Goal: Task Accomplishment & Management: Manage account settings

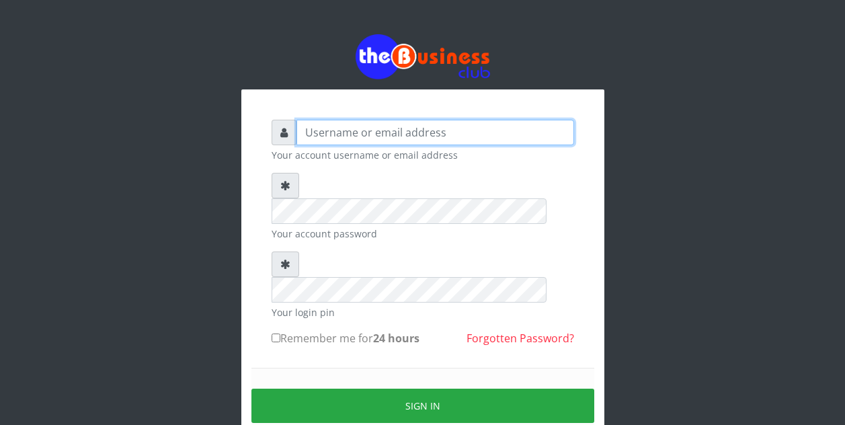
click at [339, 135] on input "text" at bounding box center [435, 133] width 278 height 26
type input "Azeez44real@yahoo.com"
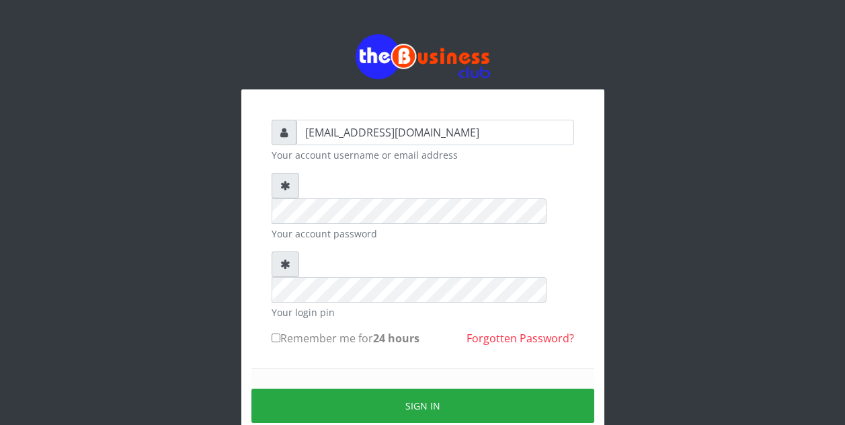
drag, startPoint x: 273, startPoint y: 288, endPoint x: 276, endPoint y: 281, distance: 7.2
click at [273, 333] on input "Remember me for 24 hours" at bounding box center [276, 337] width 9 height 9
checkbox input "true"
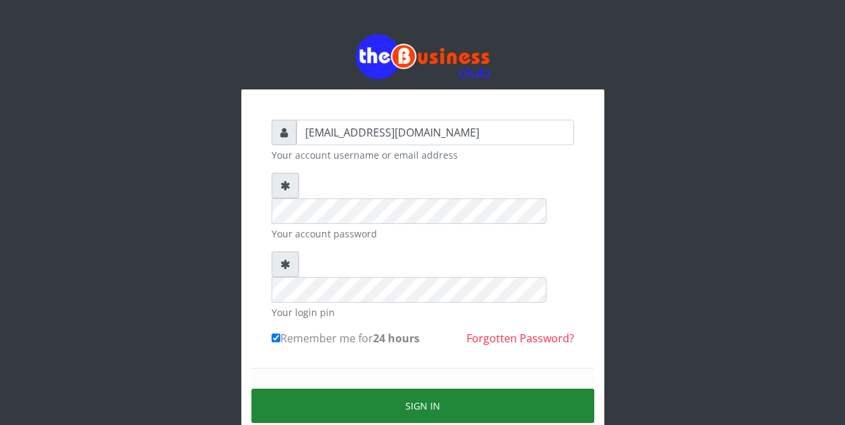
click at [365, 389] on button "Sign in" at bounding box center [422, 406] width 343 height 34
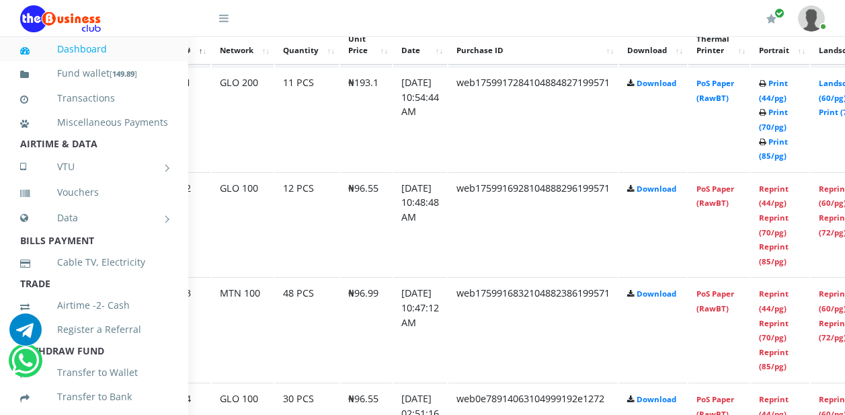
scroll to position [769, 64]
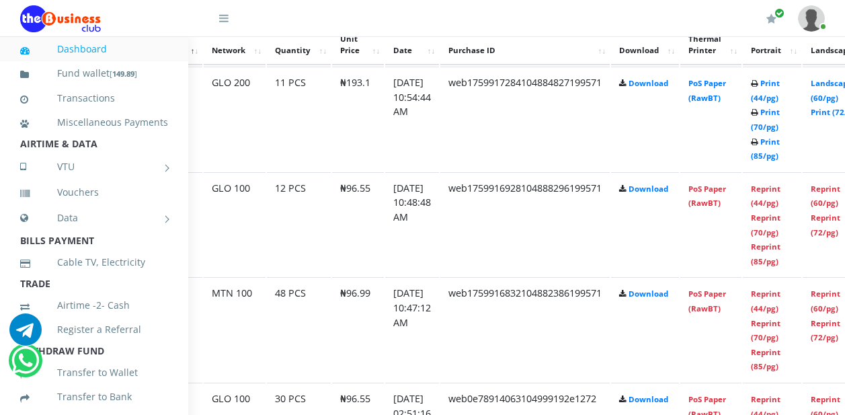
click at [679, 175] on td "Download" at bounding box center [645, 224] width 68 height 104
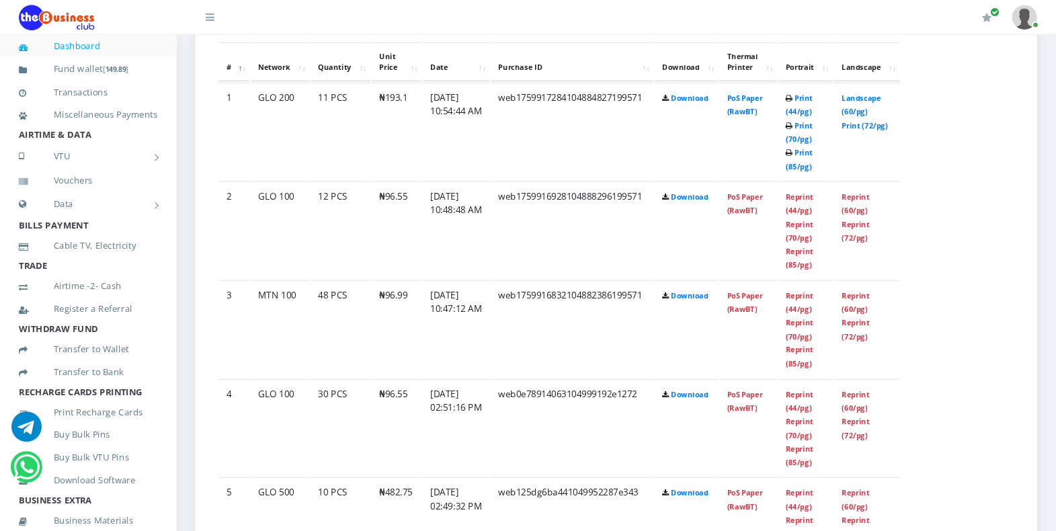
scroll to position [766, 0]
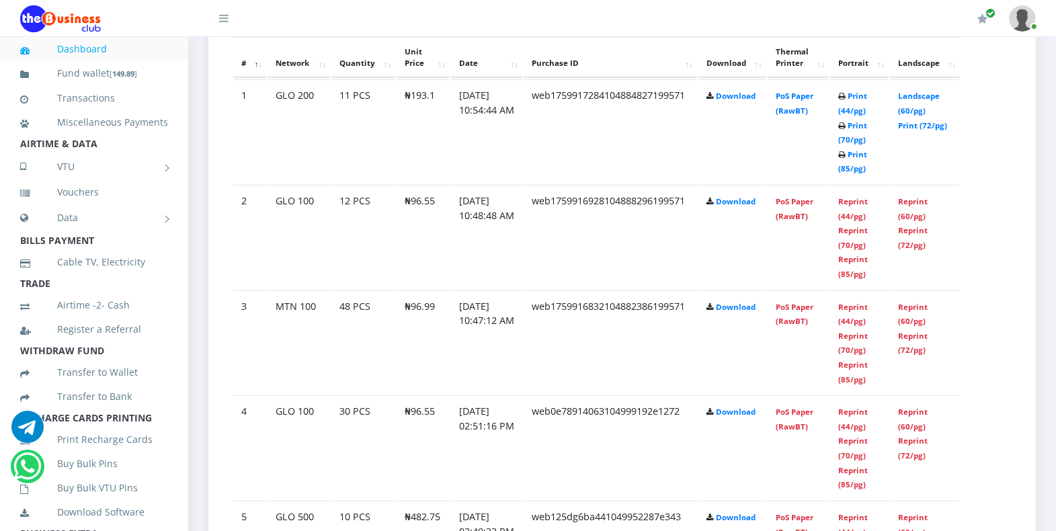
drag, startPoint x: 905, startPoint y: 304, endPoint x: 1030, endPoint y: 243, distance: 139.2
